Goal: Task Accomplishment & Management: Manage account settings

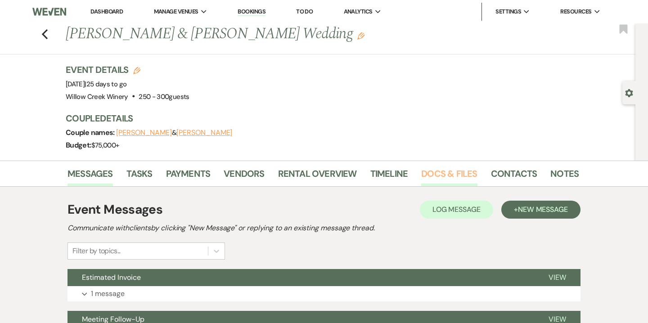
click at [437, 176] on link "Docs & Files" at bounding box center [449, 177] width 56 height 20
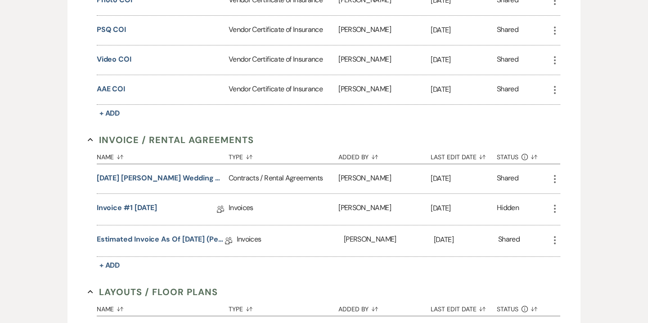
scroll to position [353, 0]
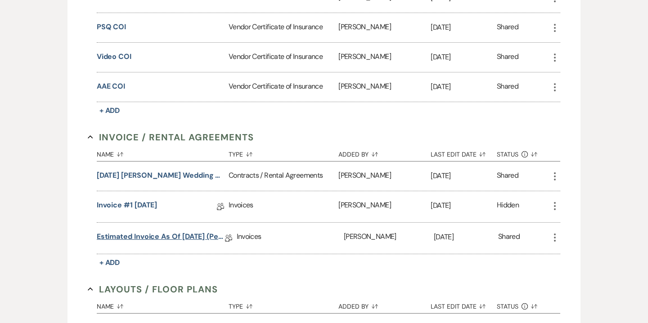
click at [198, 235] on link "Estimated Invoice as of [DATE] (pending final entree counts)" at bounding box center [161, 238] width 128 height 14
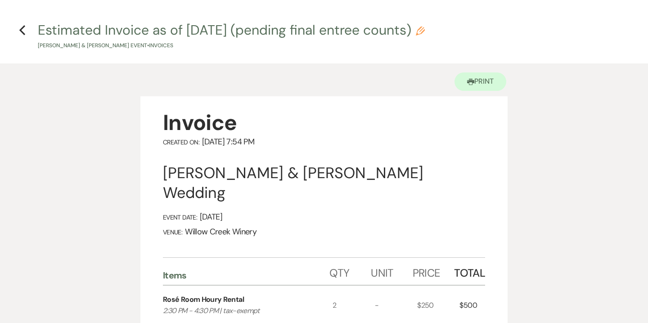
scroll to position [25, 0]
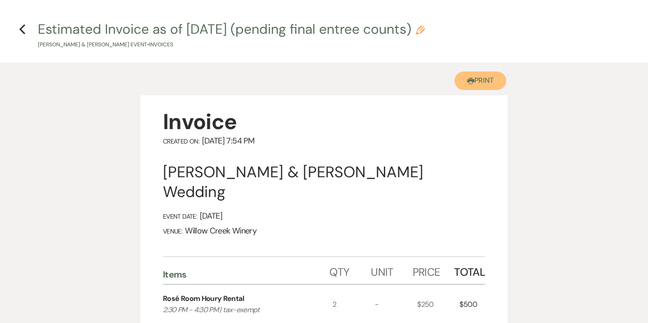
click at [480, 84] on button "Printer Print" at bounding box center [481, 81] width 52 height 18
click at [20, 31] on icon "Previous" at bounding box center [22, 29] width 7 height 11
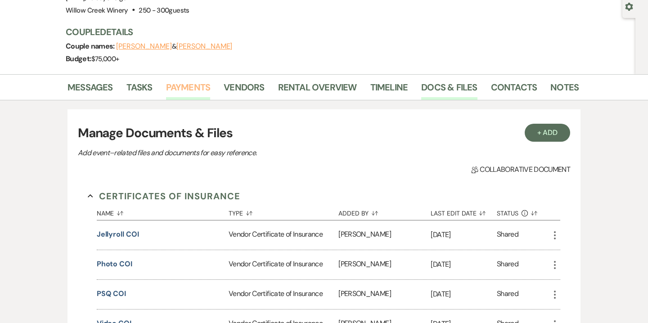
scroll to position [20, 0]
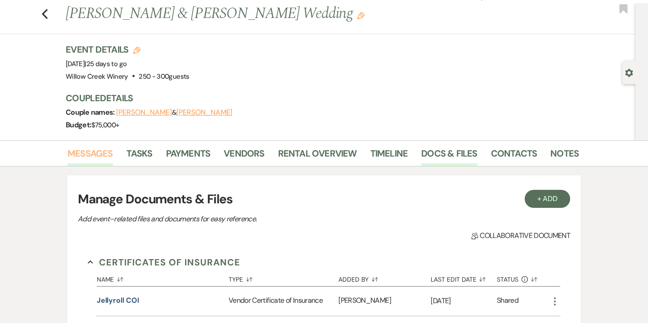
click at [102, 153] on link "Messages" at bounding box center [90, 156] width 45 height 20
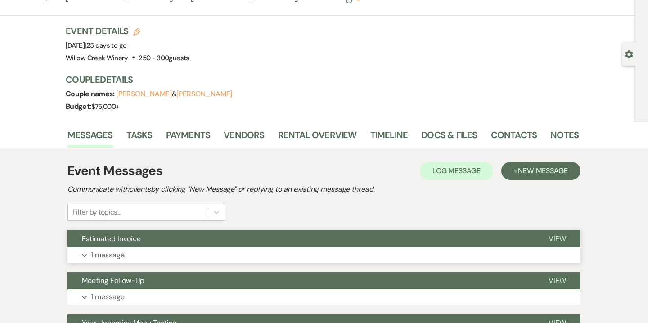
click at [181, 251] on button "Expand 1 message" at bounding box center [324, 255] width 513 height 15
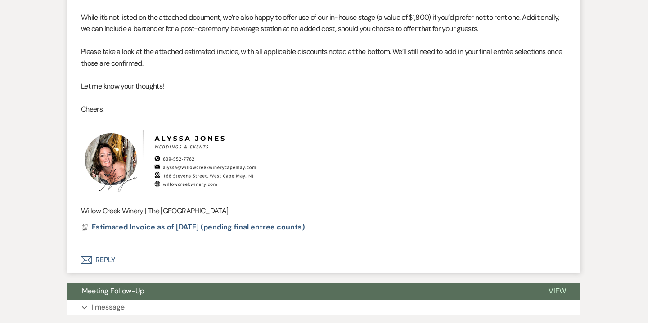
scroll to position [457, 0]
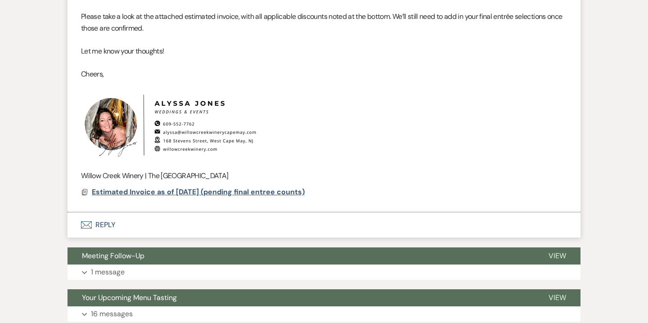
click at [189, 194] on span "Estimated Invoice as of [DATE] (pending final entree counts)" at bounding box center [198, 191] width 213 height 9
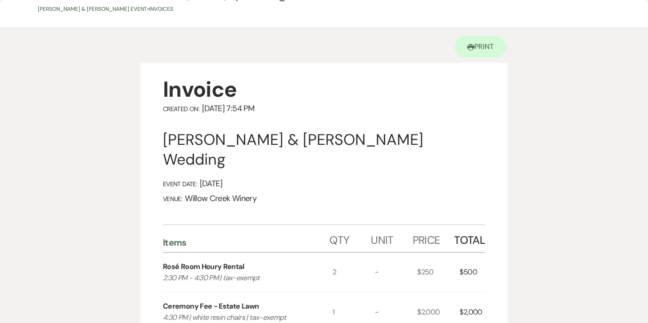
scroll to position [0, 0]
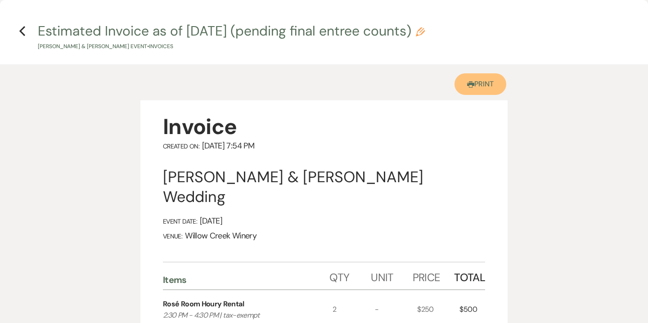
click at [479, 84] on link "Printer Print" at bounding box center [481, 84] width 52 height 22
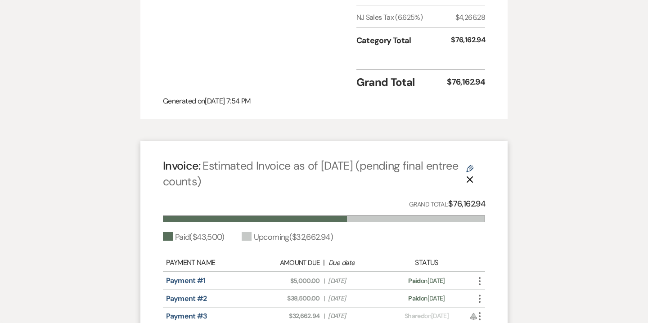
scroll to position [1352, 0]
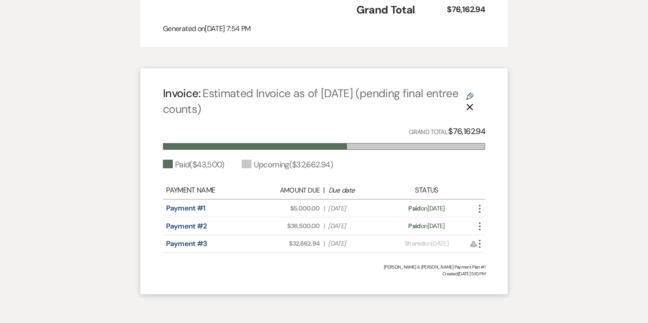
drag, startPoint x: 163, startPoint y: 173, endPoint x: 466, endPoint y: 229, distance: 308.0
click at [377, 86] on span "Estimated Invoice as of [DATE] (pending final entree counts)" at bounding box center [310, 101] width 295 height 31
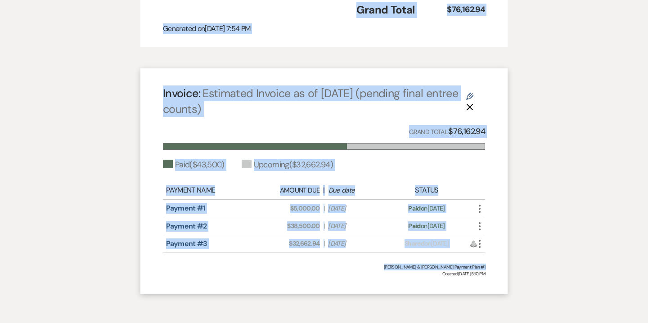
drag, startPoint x: 164, startPoint y: 12, endPoint x: 385, endPoint y: 252, distance: 326.1
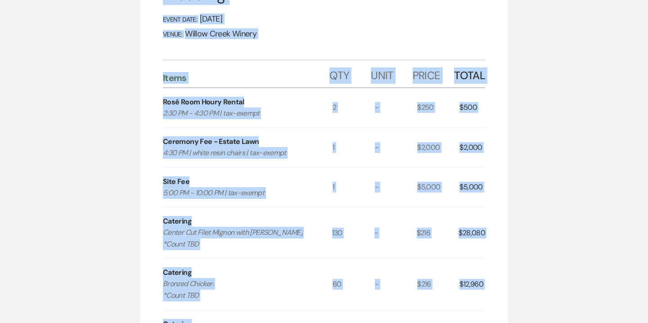
scroll to position [0, 0]
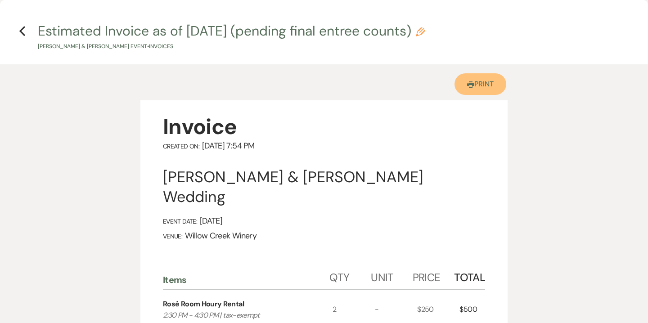
click at [475, 80] on link "Printer Print" at bounding box center [481, 84] width 52 height 22
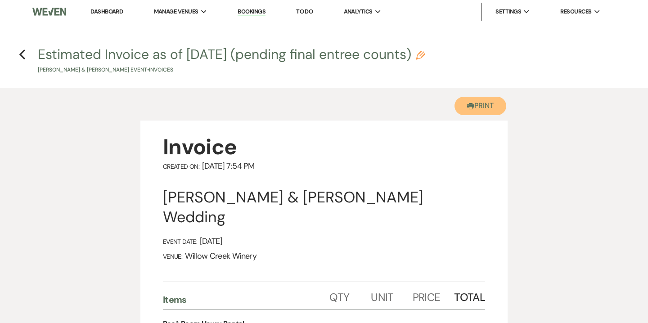
click at [480, 103] on button "Printer Print" at bounding box center [481, 106] width 52 height 18
click at [25, 54] on icon "Previous" at bounding box center [22, 54] width 7 height 11
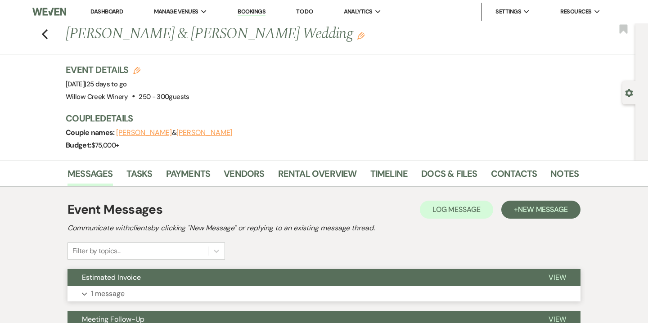
click at [193, 290] on button "Expand 1 message" at bounding box center [324, 293] width 513 height 15
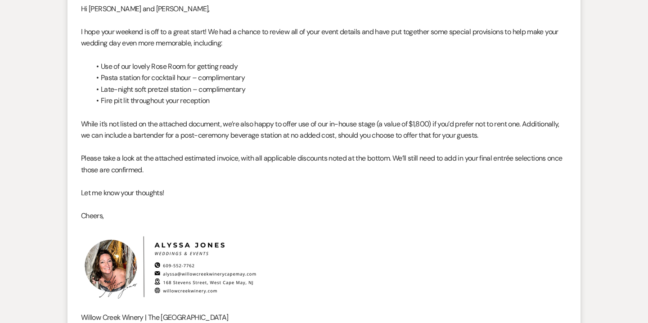
scroll to position [379, 0]
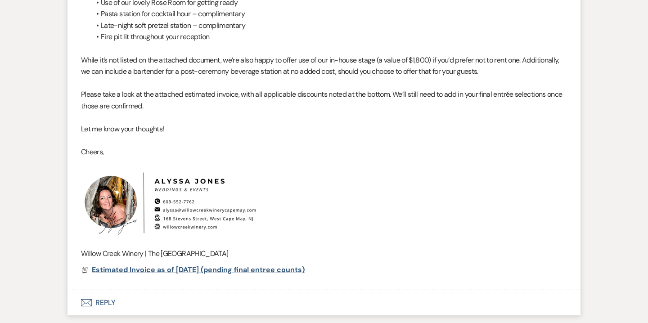
click at [184, 270] on span "Estimated Invoice as of [DATE] (pending final entree counts)" at bounding box center [198, 269] width 213 height 9
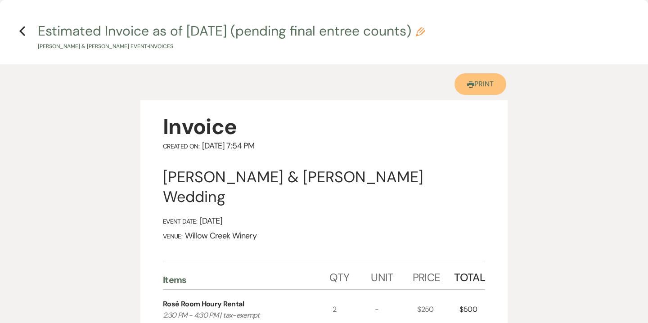
click at [485, 85] on link "Printer Print" at bounding box center [481, 84] width 52 height 22
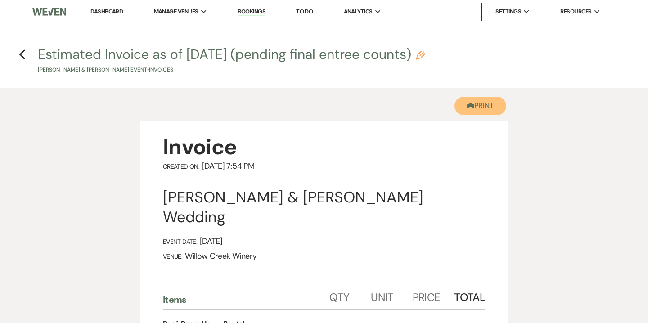
click at [475, 100] on button "Printer Print" at bounding box center [481, 106] width 52 height 18
